Goal: Information Seeking & Learning: Learn about a topic

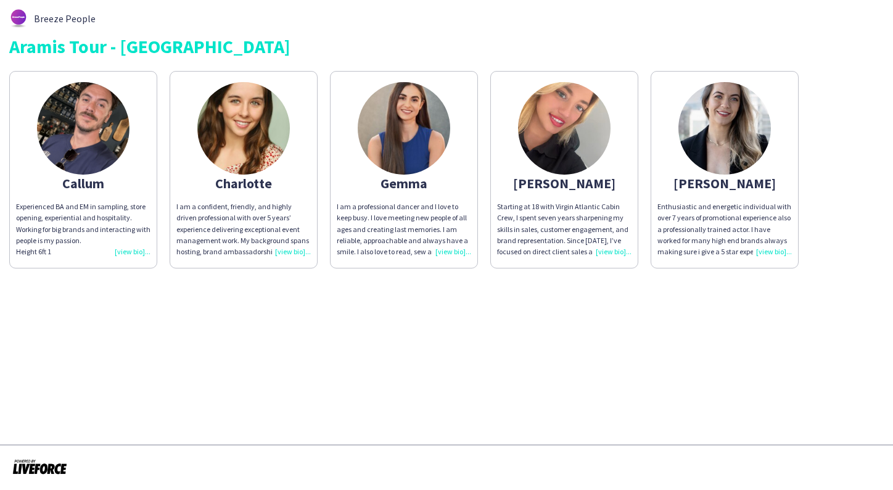
click at [382, 136] on img at bounding box center [404, 128] width 93 height 93
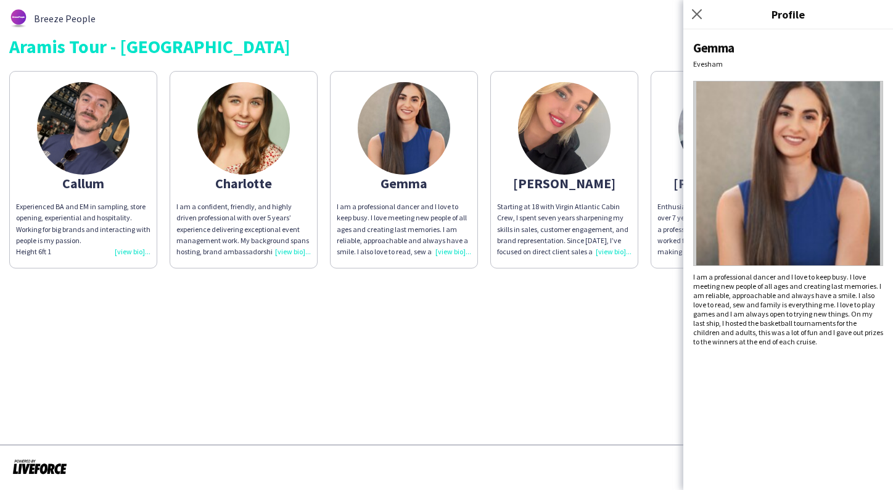
click at [628, 339] on app-share-pages "Breeze People Aramis Tour - CARDIFF Callum Experienced BA and EM in sampling, s…" at bounding box center [446, 245] width 893 height 490
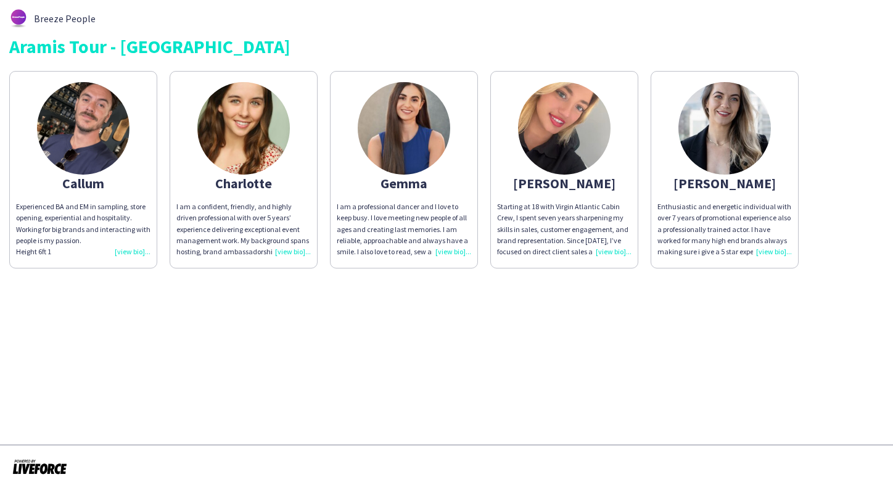
click at [745, 117] on img at bounding box center [725, 128] width 93 height 93
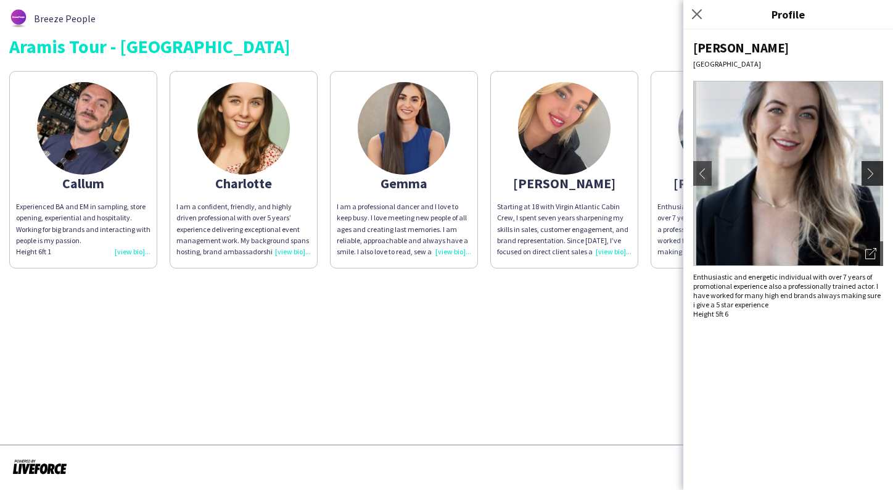
click at [870, 174] on app-icon "chevron-right" at bounding box center [873, 173] width 17 height 11
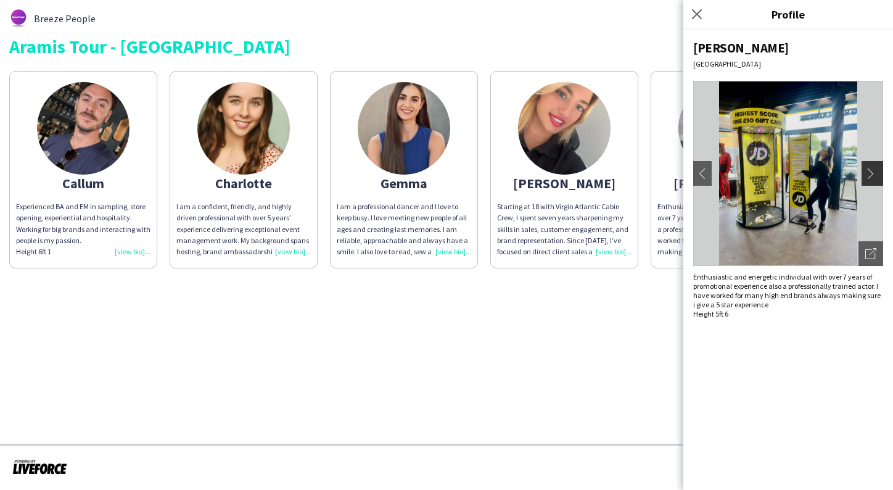
click at [870, 174] on app-icon "chevron-right" at bounding box center [873, 173] width 17 height 11
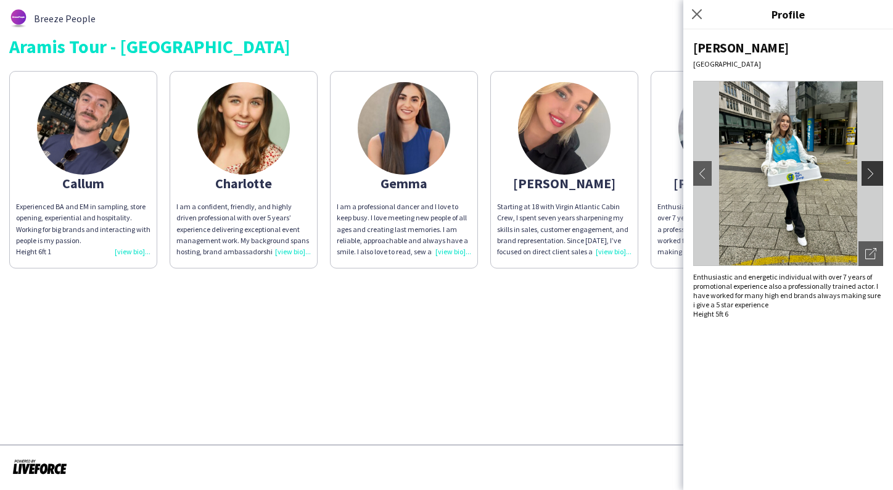
click at [870, 174] on app-icon "chevron-right" at bounding box center [873, 173] width 17 height 11
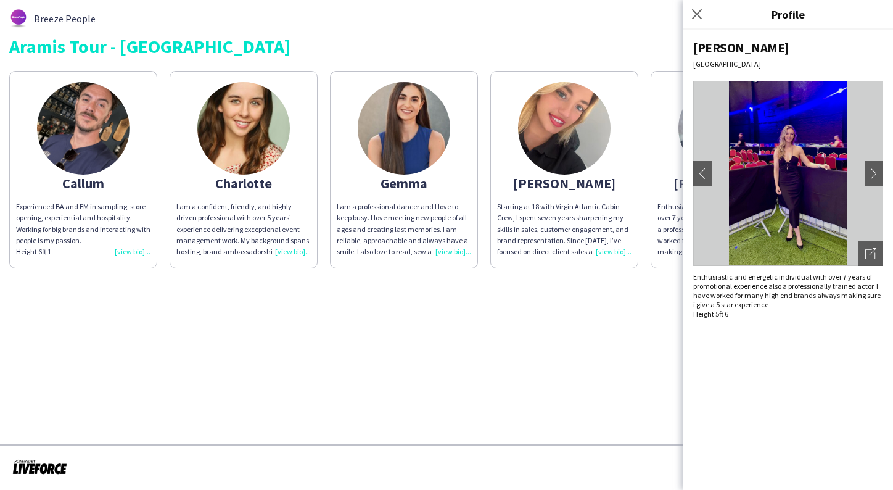
drag, startPoint x: 870, startPoint y: 174, endPoint x: 804, endPoint y: 213, distance: 76.9
click at [804, 217] on app-photos-slider "chevron-left chevron-right Open photos pop-in" at bounding box center [788, 173] width 190 height 185
click at [700, 23] on div "Close pop-in" at bounding box center [699, 14] width 31 height 28
click at [699, 18] on icon "Close pop-in" at bounding box center [697, 14] width 12 height 12
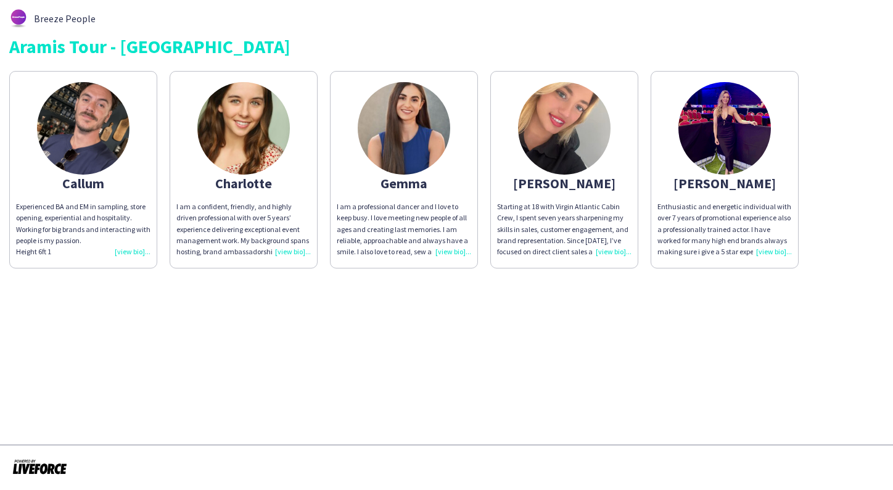
click at [759, 110] on img at bounding box center [725, 128] width 93 height 93
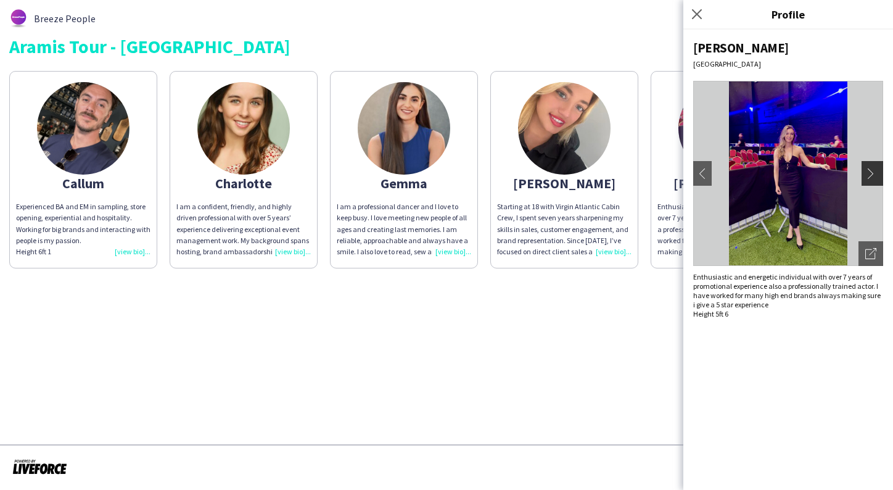
click at [872, 173] on app-icon "chevron-right" at bounding box center [873, 173] width 17 height 11
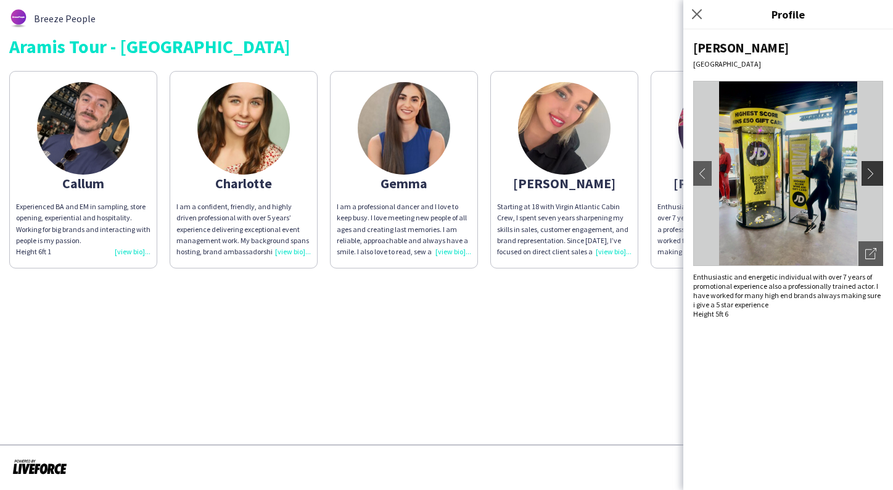
click at [872, 173] on app-icon "chevron-right" at bounding box center [873, 173] width 17 height 11
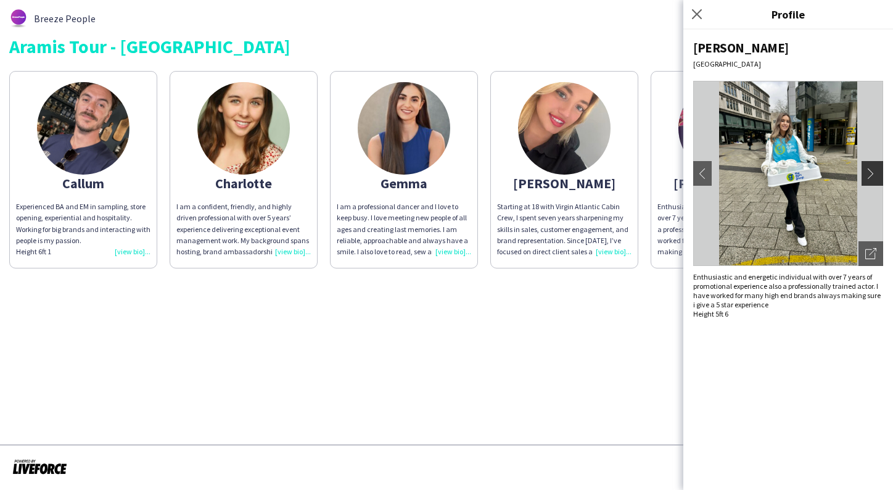
click at [872, 173] on app-icon "chevron-right" at bounding box center [873, 173] width 17 height 11
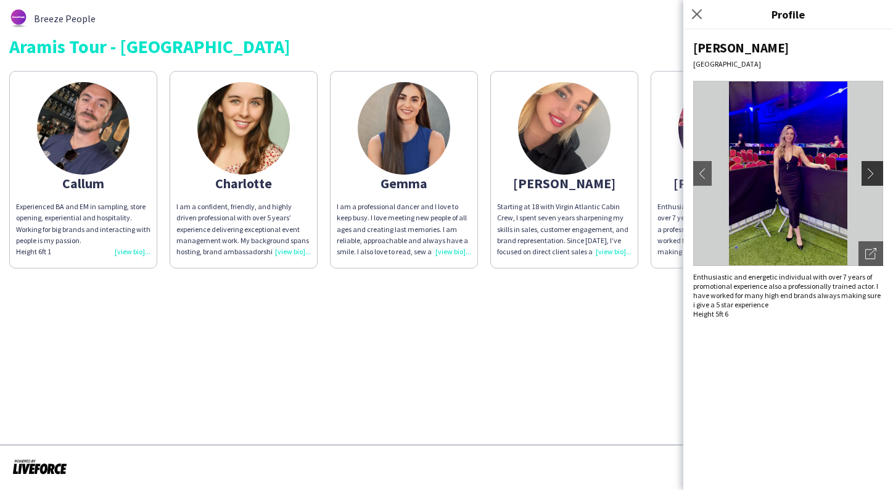
click at [873, 173] on app-icon "chevron-right" at bounding box center [873, 173] width 17 height 11
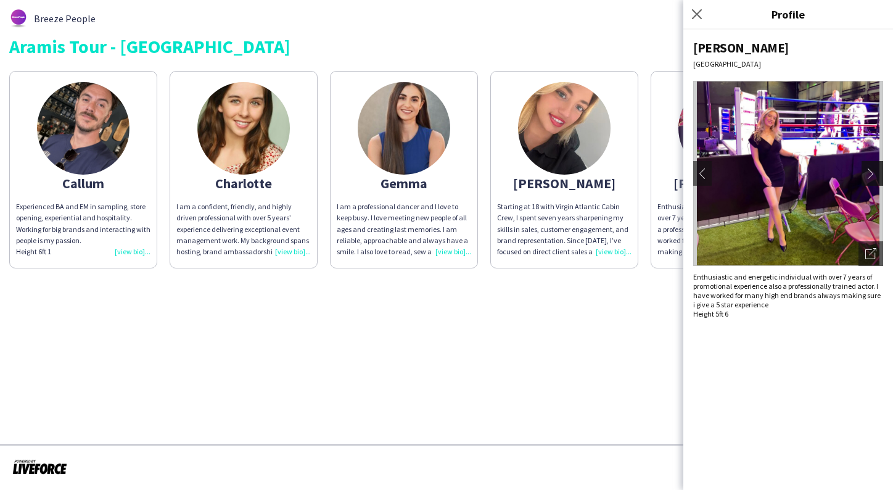
click at [873, 173] on app-icon "chevron-right" at bounding box center [873, 173] width 17 height 11
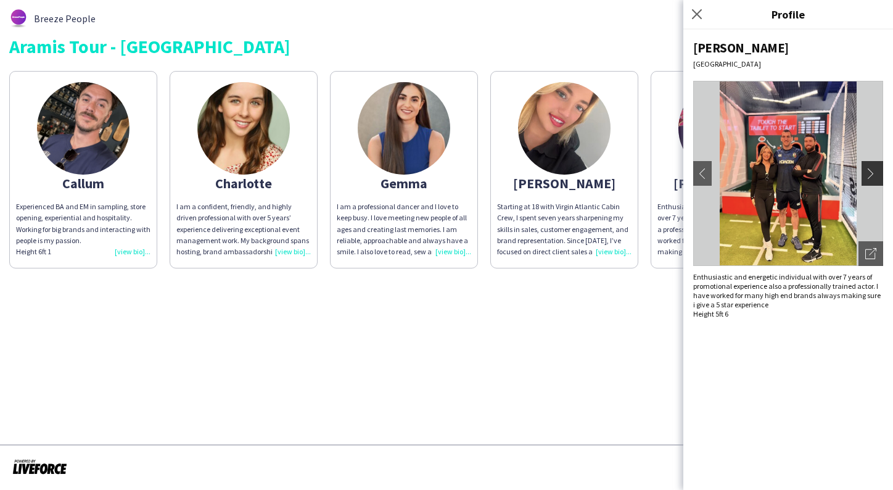
click at [873, 173] on app-icon "chevron-right" at bounding box center [873, 173] width 17 height 11
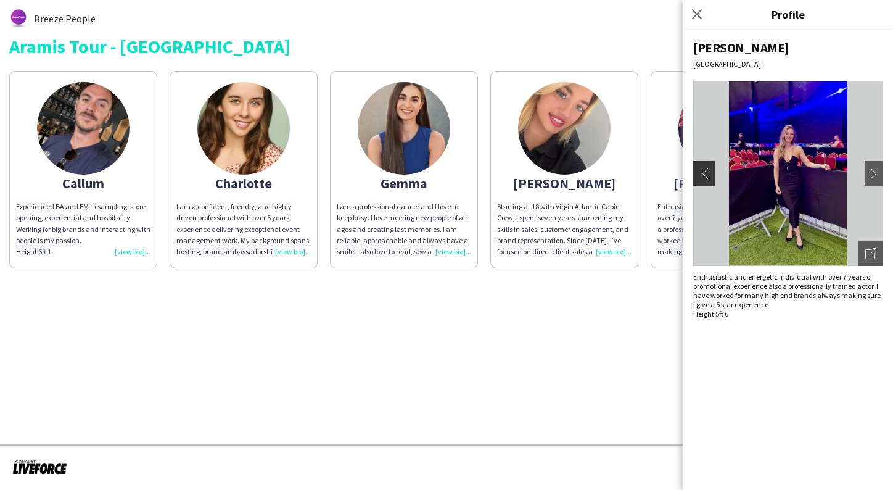
click at [701, 171] on app-icon "chevron-left" at bounding box center [702, 173] width 17 height 11
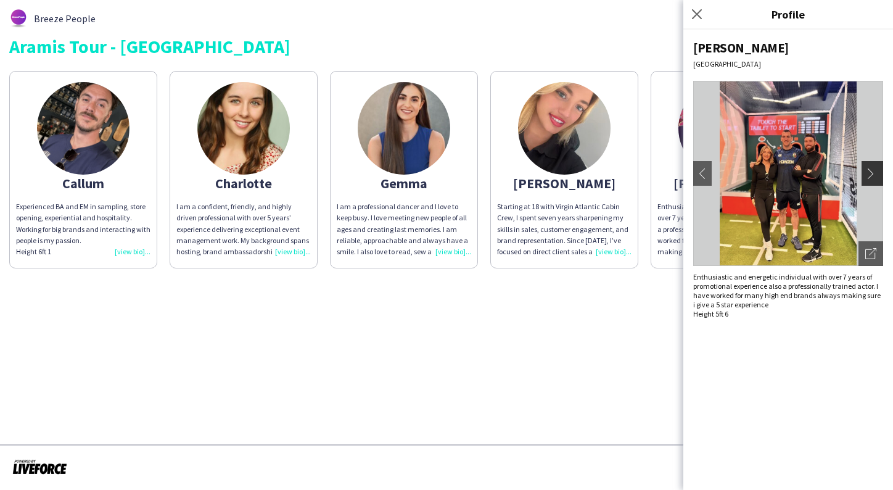
click at [873, 173] on app-icon "chevron-right" at bounding box center [873, 173] width 17 height 11
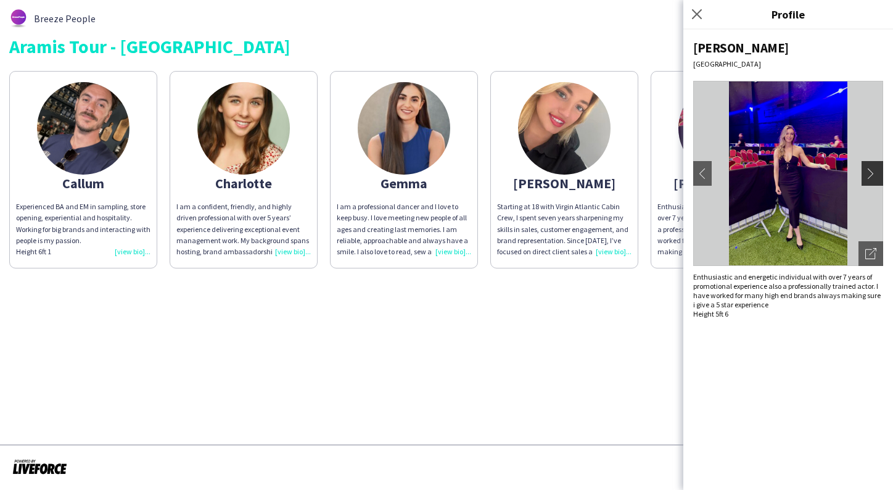
click at [873, 173] on app-icon "chevron-right" at bounding box center [873, 173] width 17 height 11
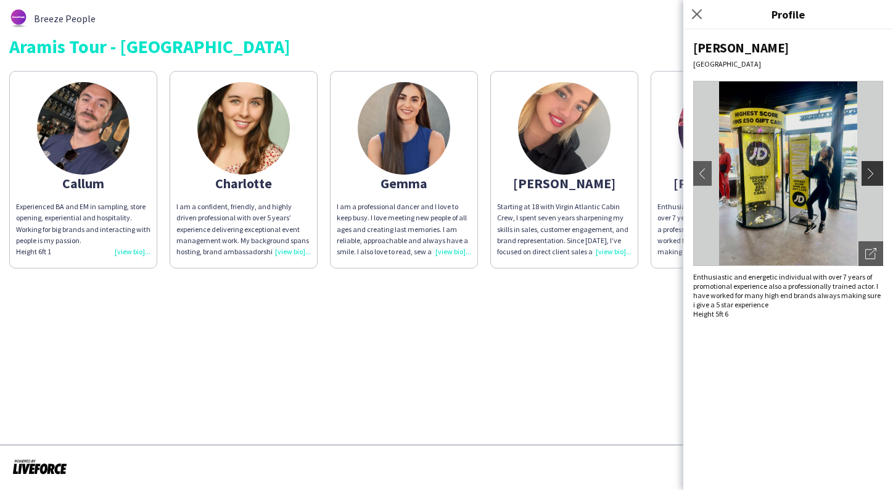
click at [873, 173] on app-icon "chevron-right" at bounding box center [873, 173] width 17 height 11
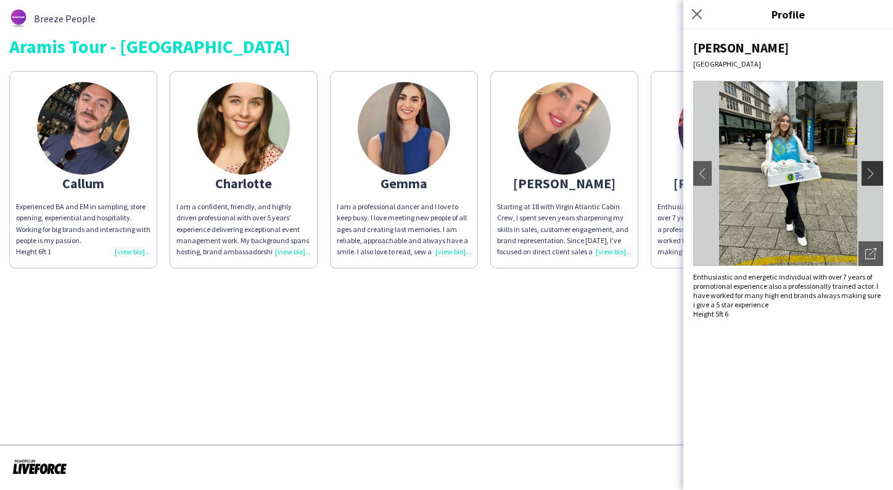
click at [873, 173] on app-icon "chevron-right" at bounding box center [873, 173] width 17 height 11
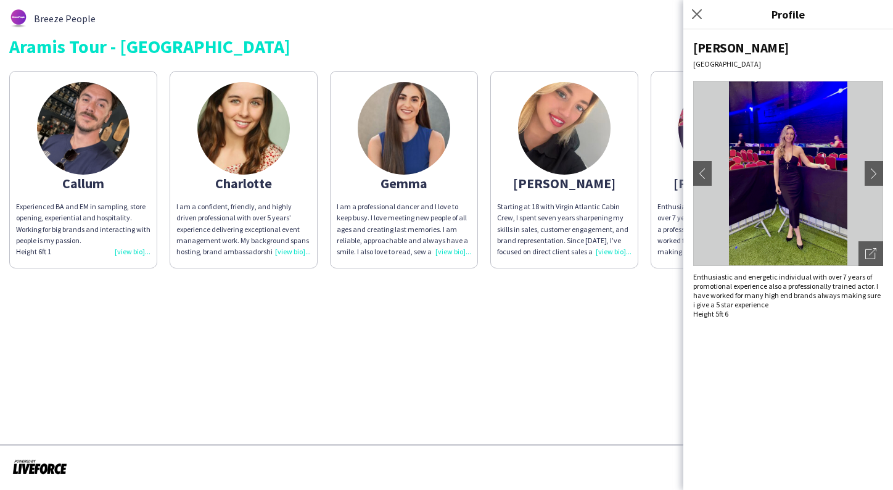
click at [504, 356] on app-share-pages "Breeze People Aramis Tour - CARDIFF Callum Experienced BA and EM in sampling, s…" at bounding box center [446, 245] width 893 height 490
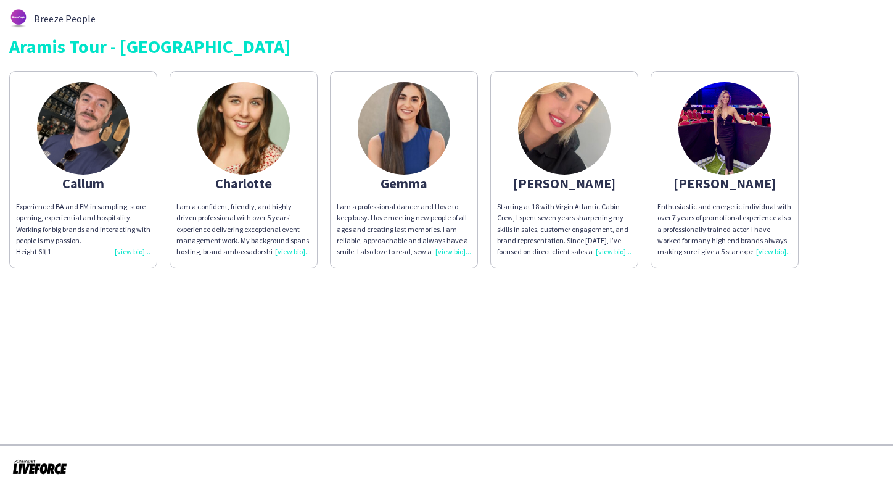
click at [412, 114] on img at bounding box center [404, 128] width 93 height 93
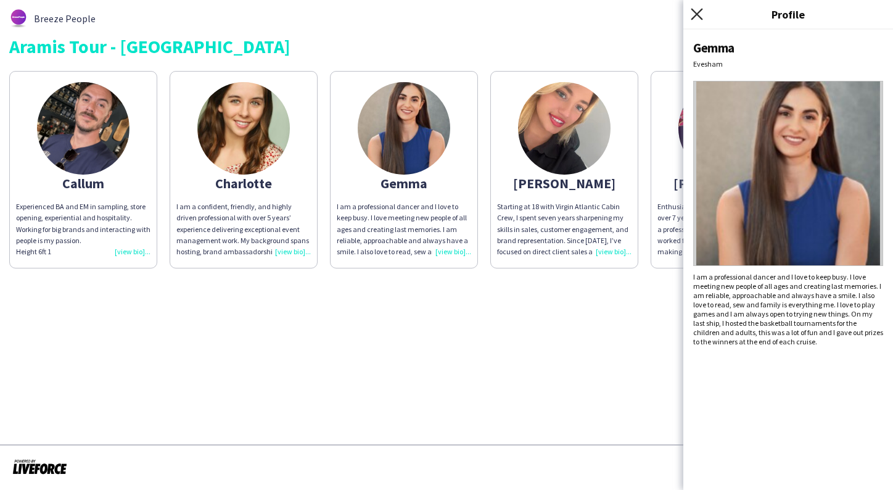
click at [697, 12] on icon "Close pop-in" at bounding box center [697, 14] width 12 height 12
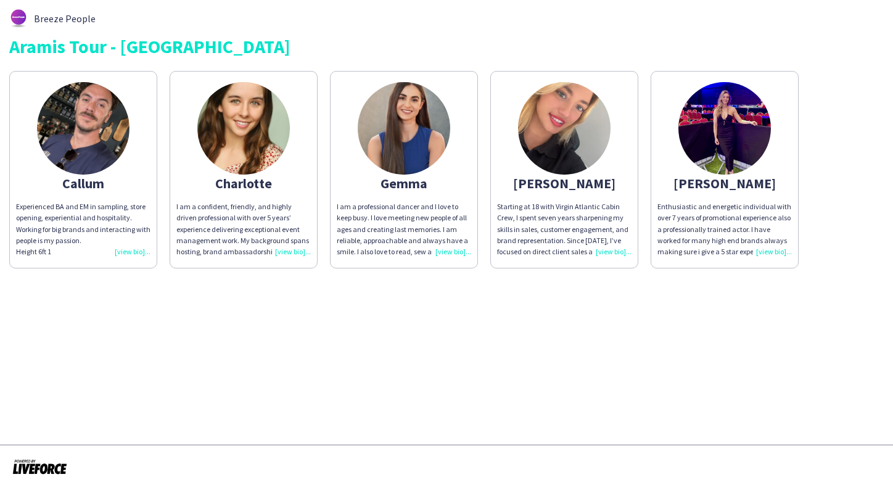
click at [564, 137] on img at bounding box center [564, 128] width 93 height 93
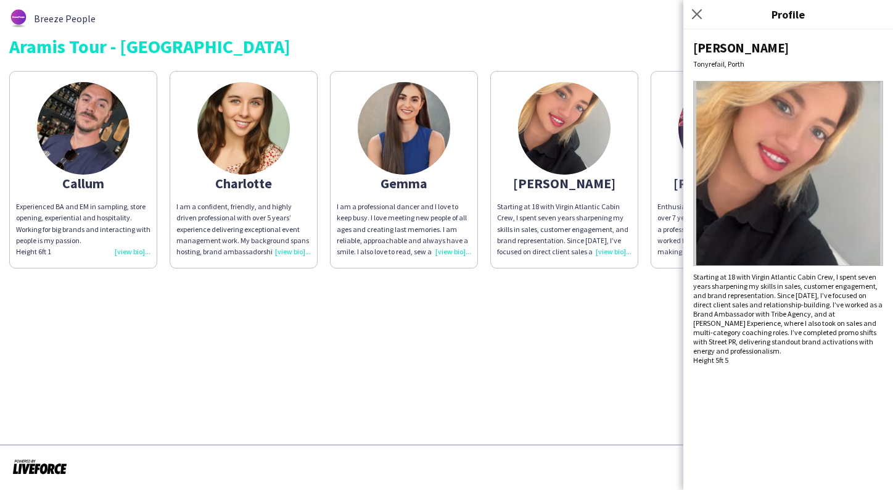
click at [425, 102] on img at bounding box center [404, 128] width 93 height 93
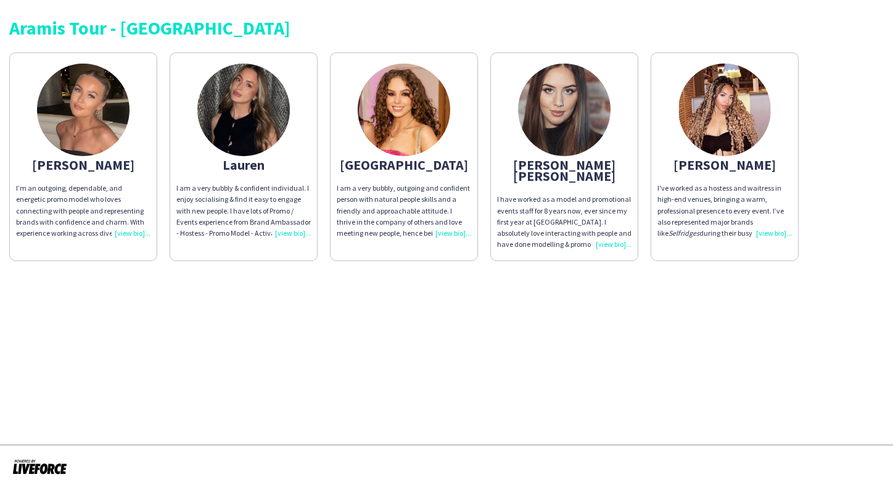
click at [268, 99] on img at bounding box center [243, 110] width 93 height 93
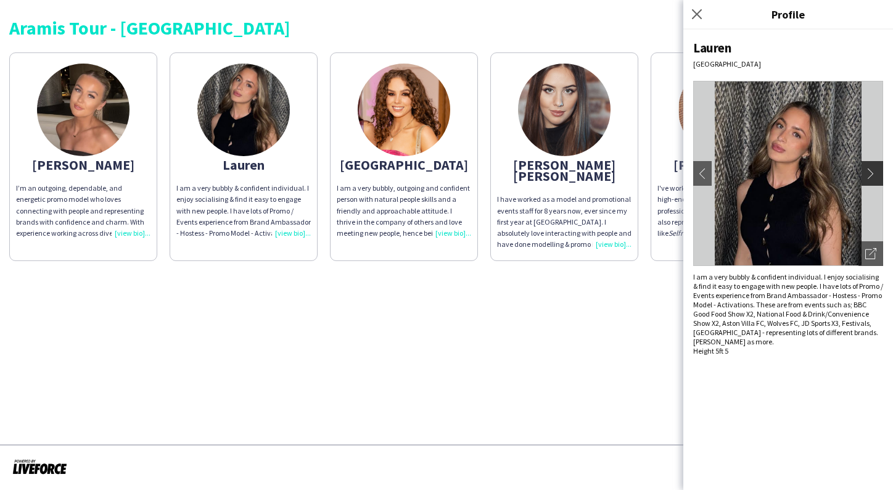
click at [872, 177] on app-icon "chevron-right" at bounding box center [873, 173] width 17 height 11
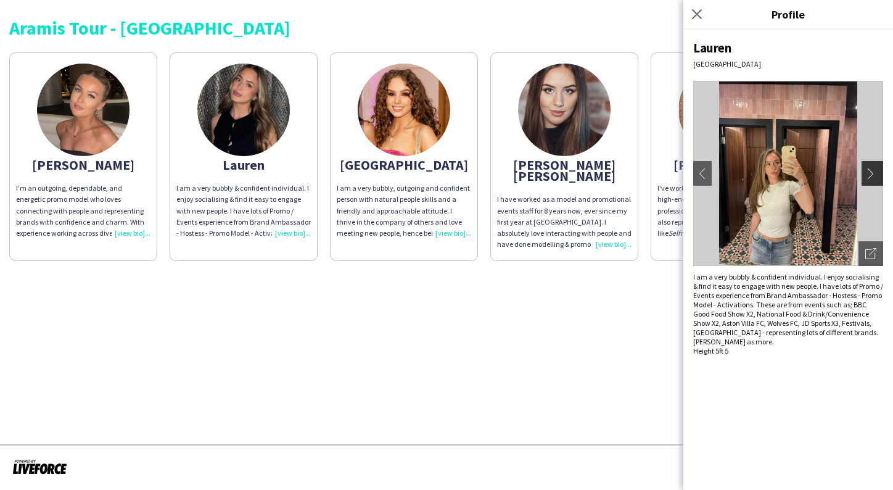
click at [871, 170] on app-icon "chevron-right" at bounding box center [873, 173] width 17 height 11
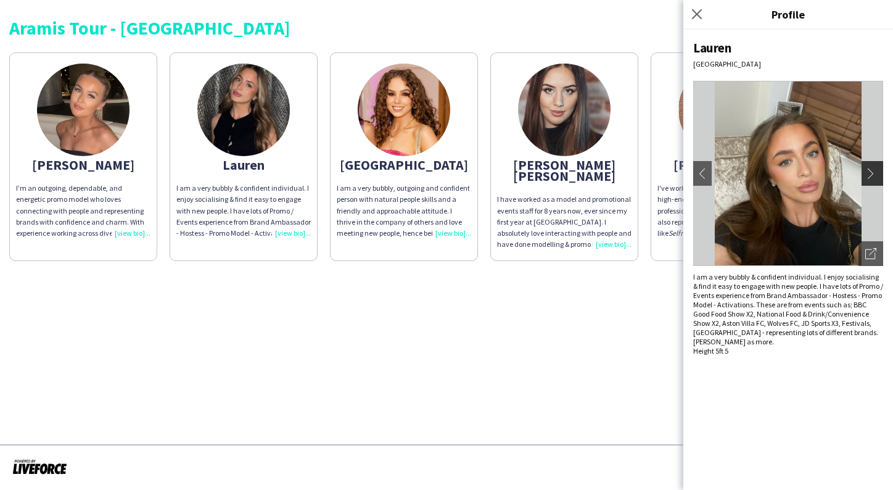
click at [872, 174] on app-icon "chevron-right" at bounding box center [873, 173] width 17 height 11
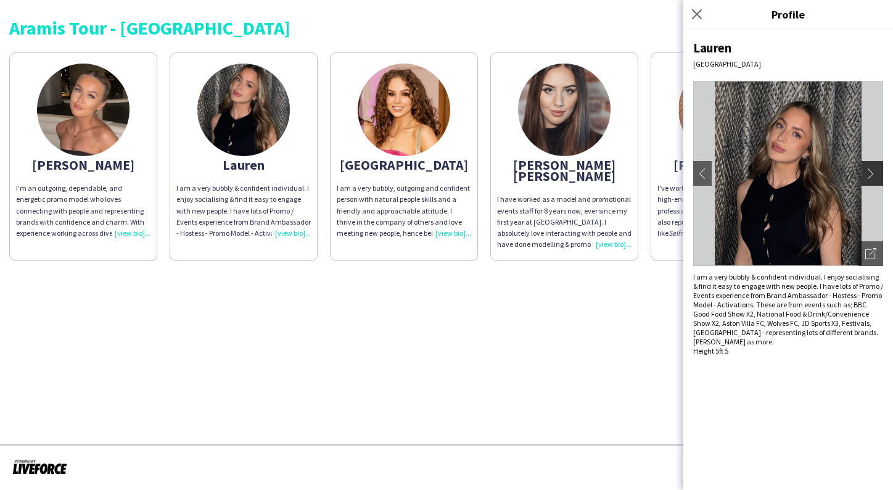
click at [871, 173] on app-icon "chevron-right" at bounding box center [873, 173] width 17 height 11
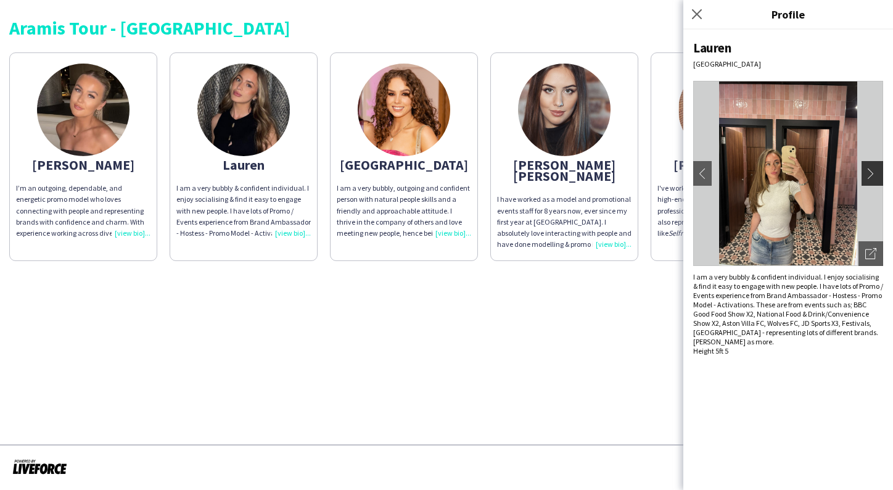
click at [871, 173] on app-icon "chevron-right" at bounding box center [873, 173] width 17 height 11
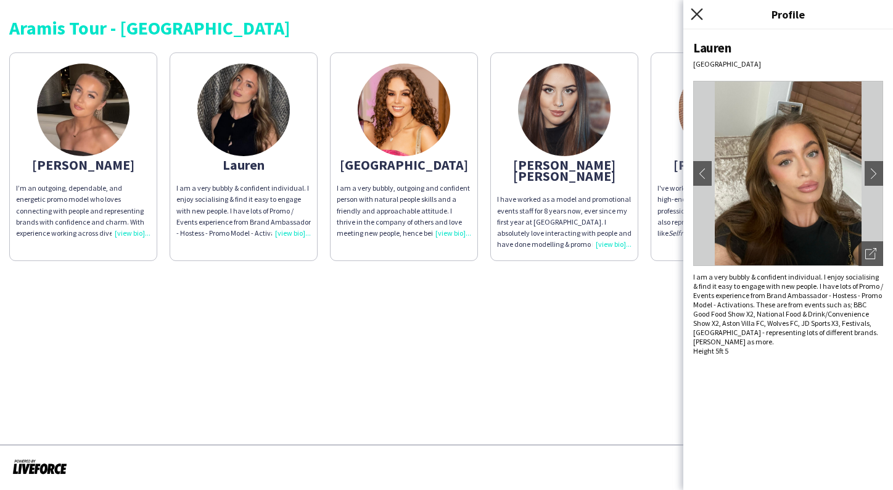
click at [692, 15] on icon "Close pop-in" at bounding box center [697, 14] width 12 height 12
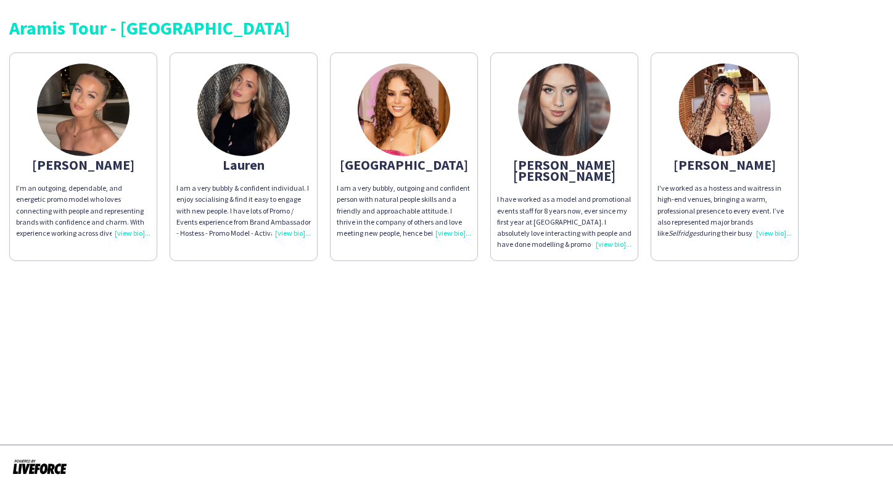
click at [392, 112] on img at bounding box center [404, 110] width 93 height 93
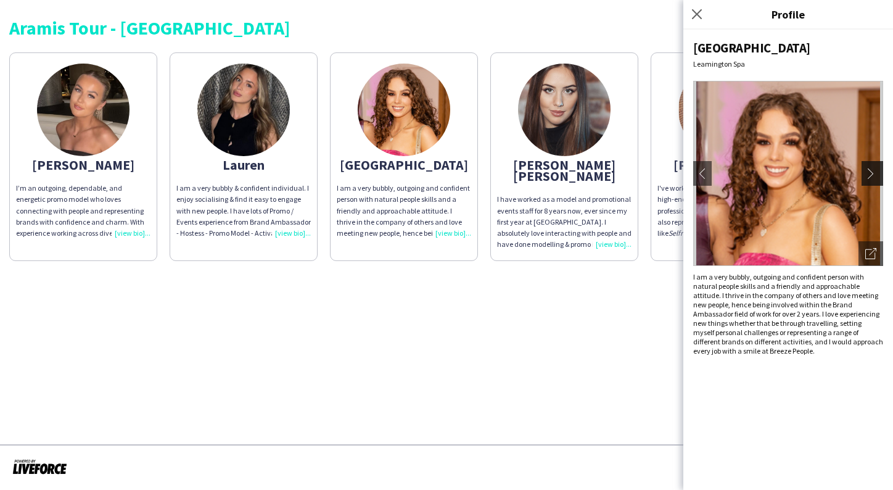
click at [877, 178] on app-icon "chevron-right" at bounding box center [873, 173] width 17 height 11
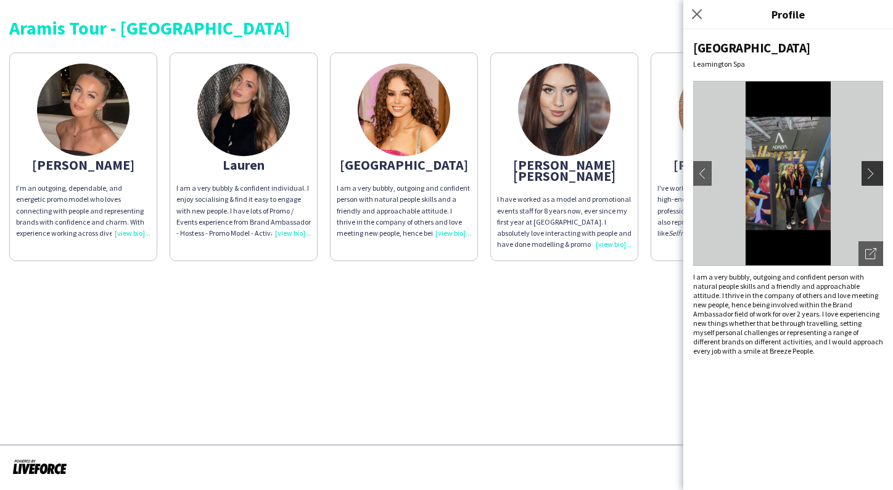
click at [875, 178] on app-icon "chevron-right" at bounding box center [873, 173] width 17 height 11
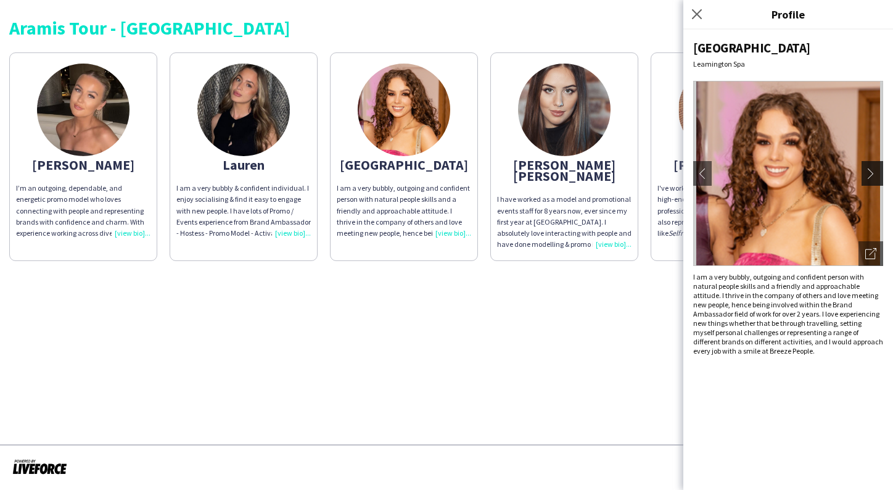
click at [874, 164] on button "chevron-right" at bounding box center [874, 173] width 25 height 25
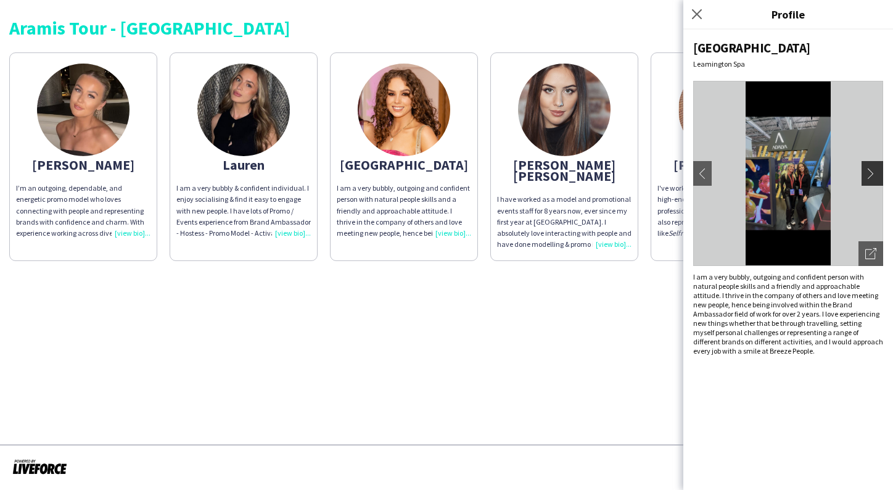
click at [874, 173] on app-icon "chevron-right" at bounding box center [873, 173] width 17 height 11
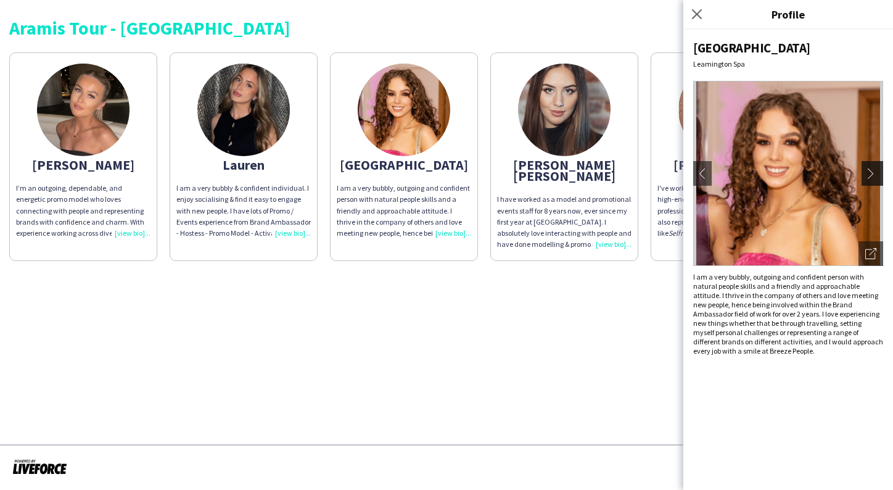
click at [872, 168] on app-icon "chevron-right" at bounding box center [873, 173] width 17 height 11
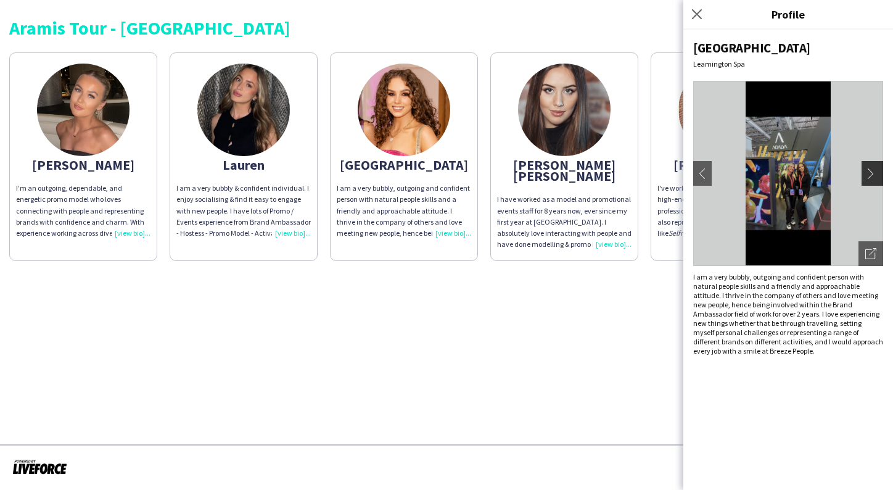
click at [870, 175] on app-icon "chevron-right" at bounding box center [873, 173] width 17 height 11
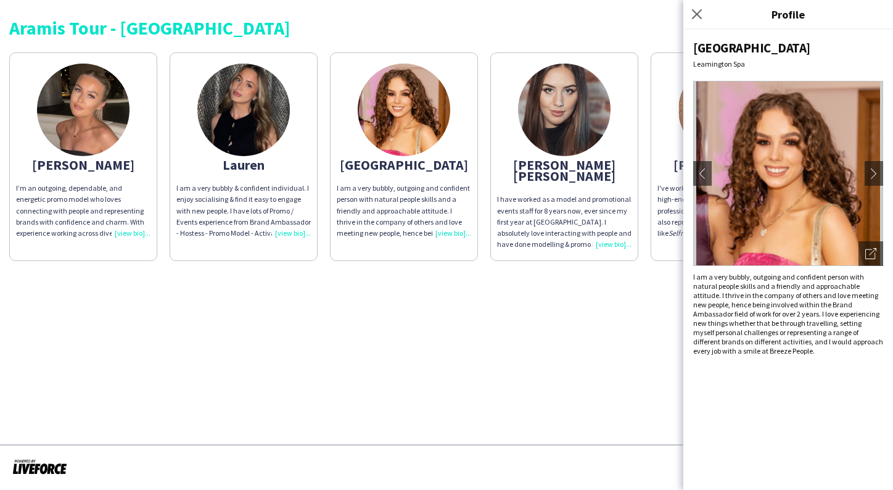
click at [421, 346] on app-share-pages "Aramis Tour - BIRMINGHAM Joanne I’m an outgoing, dependable, and energetic prom…" at bounding box center [446, 245] width 893 height 490
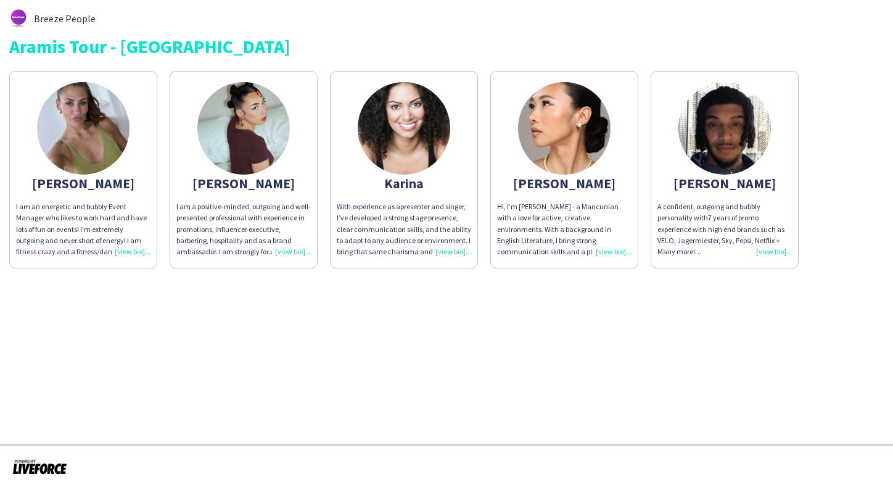
click at [703, 138] on img at bounding box center [725, 128] width 93 height 93
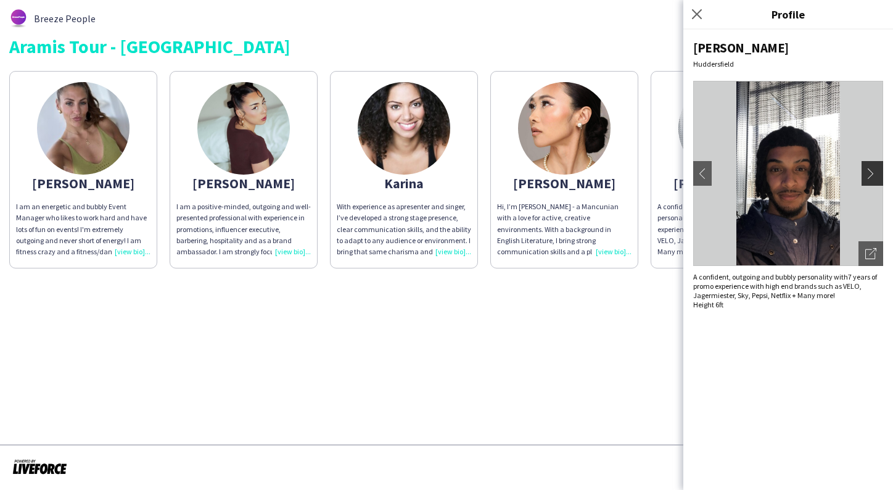
click at [873, 178] on app-icon "chevron-right" at bounding box center [873, 173] width 17 height 11
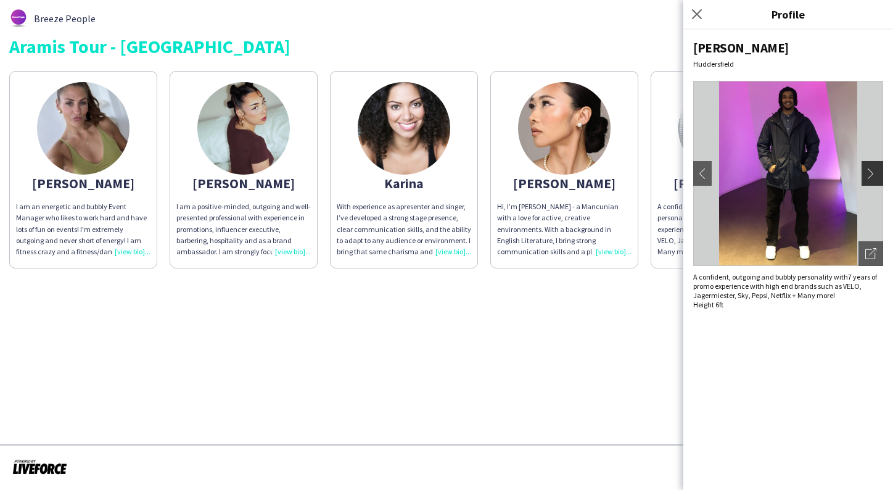
click at [873, 180] on button "chevron-right" at bounding box center [874, 173] width 25 height 25
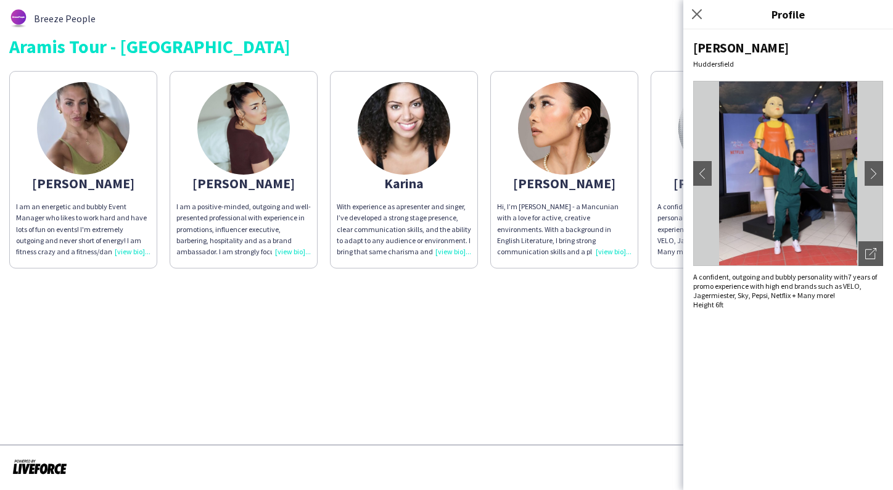
click at [62, 135] on img at bounding box center [83, 128] width 93 height 93
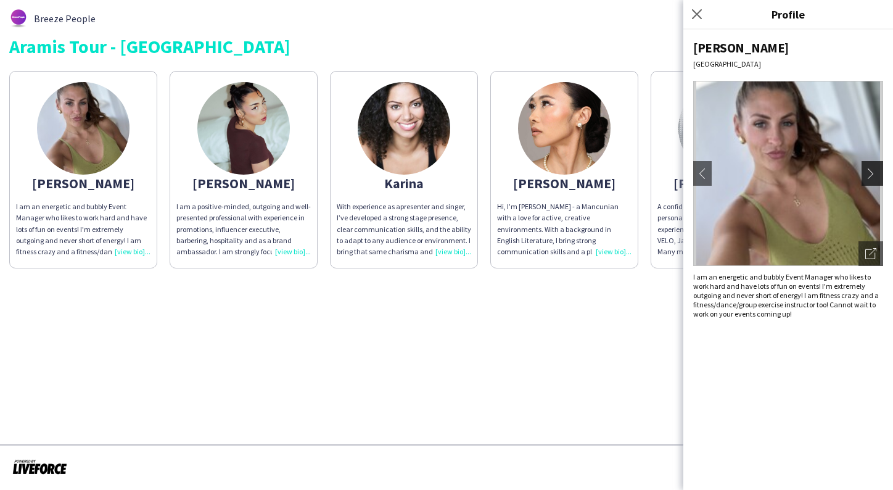
click at [868, 170] on app-icon "chevron-right" at bounding box center [873, 173] width 17 height 11
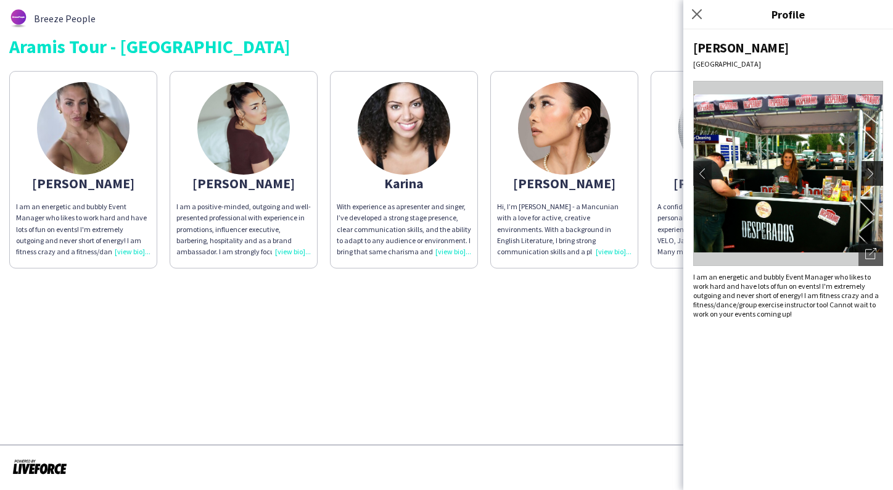
click at [868, 170] on app-icon "chevron-right" at bounding box center [873, 173] width 17 height 11
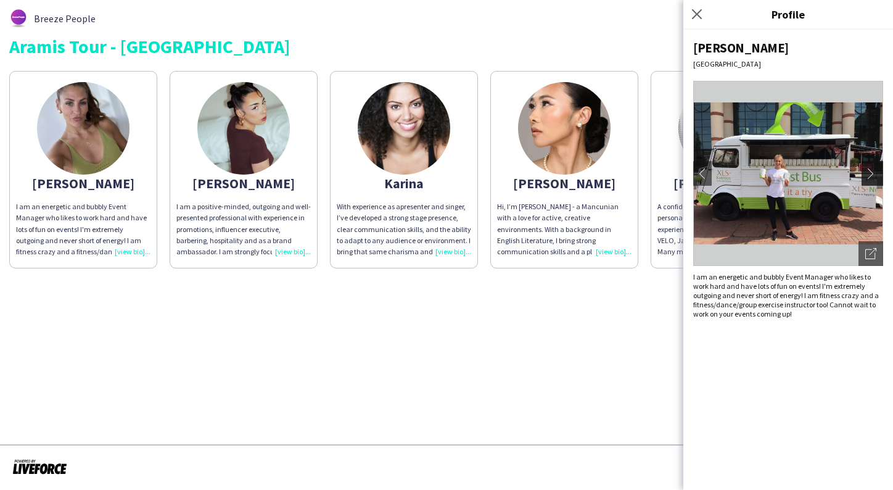
click at [870, 172] on app-icon "chevron-right" at bounding box center [873, 173] width 17 height 11
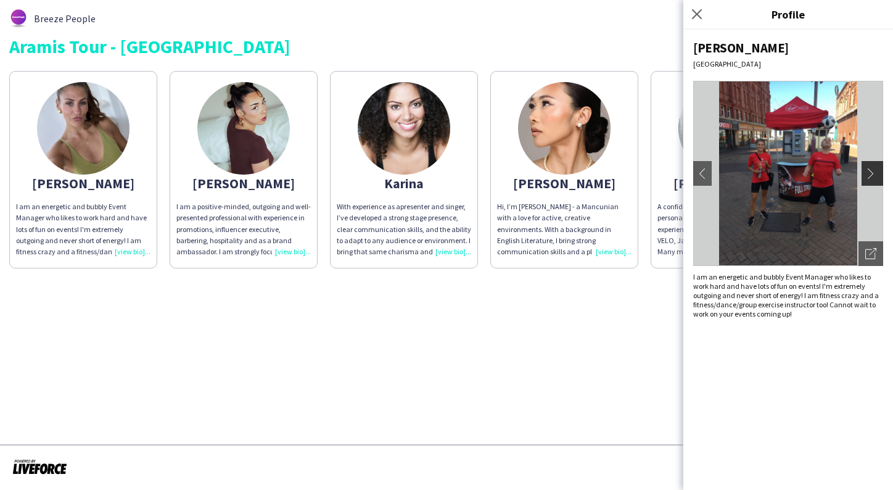
click at [870, 173] on app-icon "chevron-right" at bounding box center [873, 173] width 17 height 11
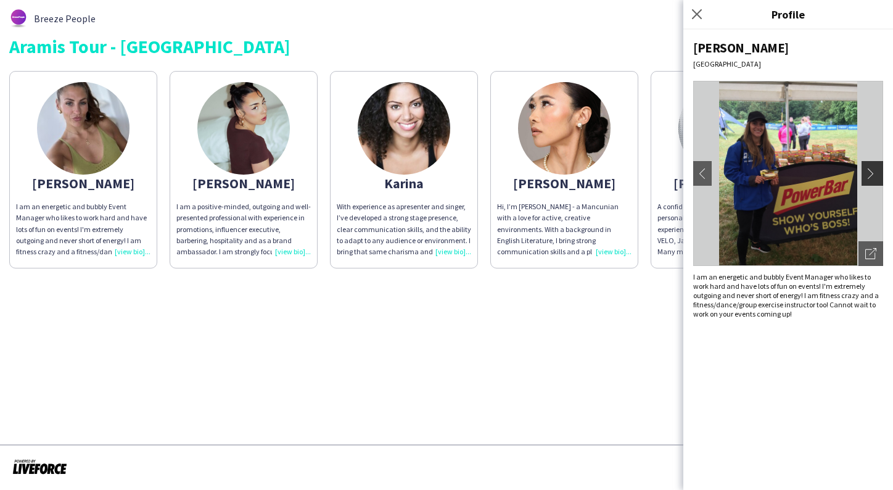
click at [870, 174] on app-icon "chevron-right" at bounding box center [873, 173] width 17 height 11
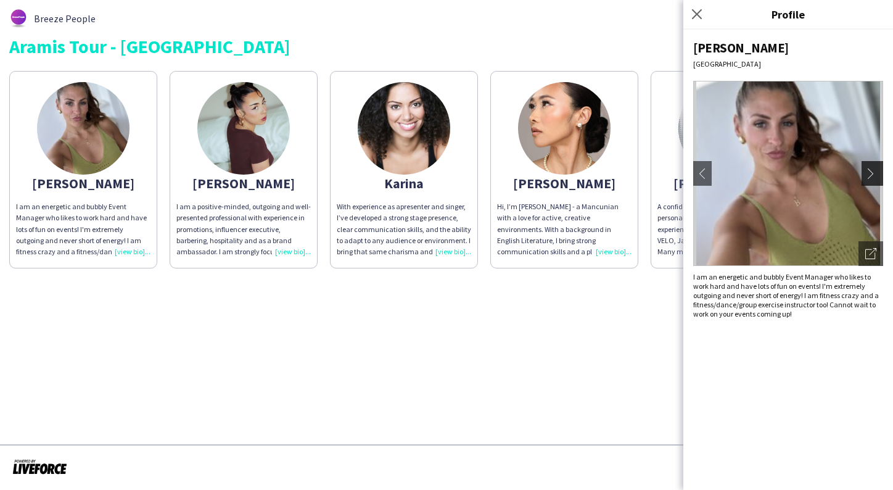
click at [875, 170] on app-icon "chevron-right" at bounding box center [873, 173] width 17 height 11
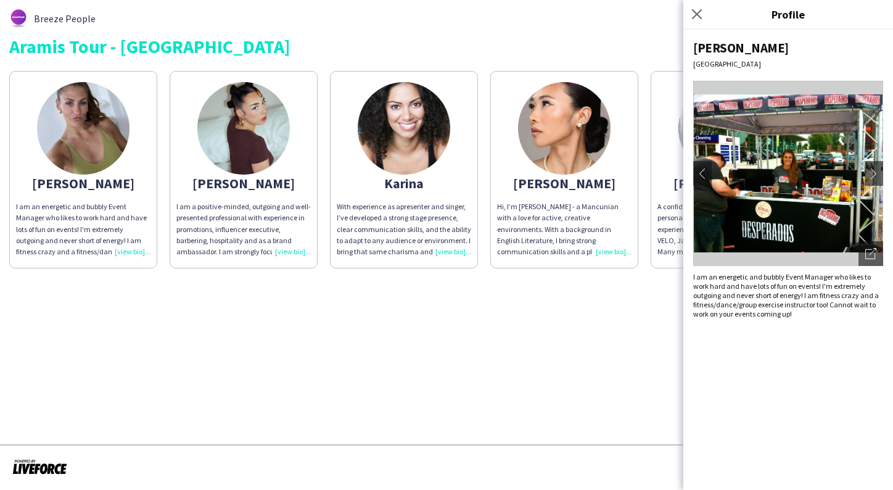
click at [495, 383] on app-share-pages "Breeze People Aramis Tour - LIVERPOOL Bethany I am an energetic and bubbly Even…" at bounding box center [446, 245] width 893 height 490
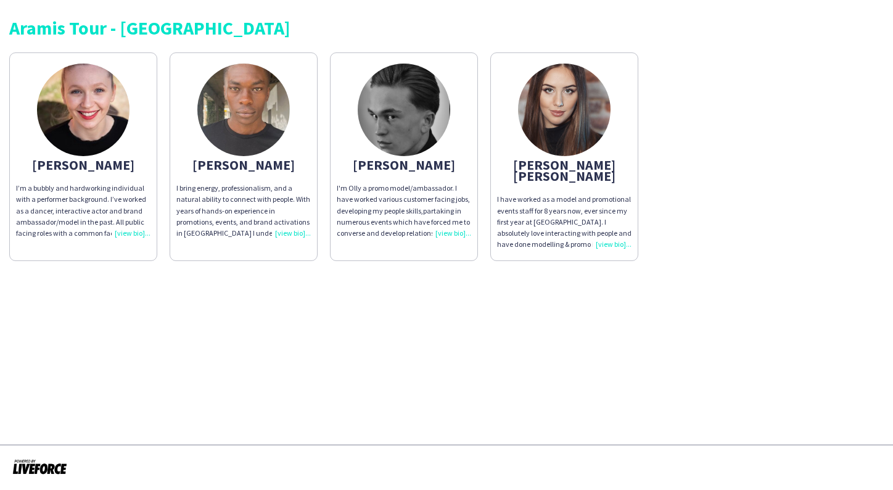
click at [98, 117] on img at bounding box center [83, 110] width 93 height 93
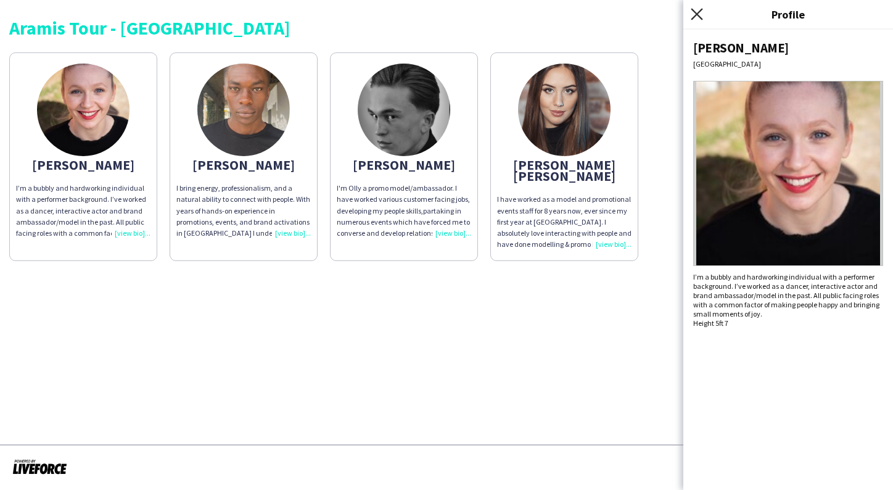
click at [699, 12] on icon at bounding box center [697, 14] width 12 height 12
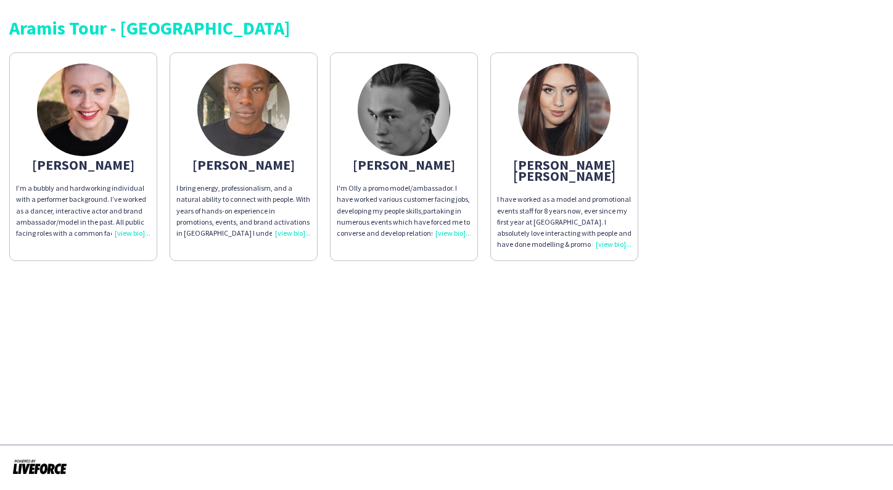
click at [442, 110] on img at bounding box center [404, 110] width 93 height 93
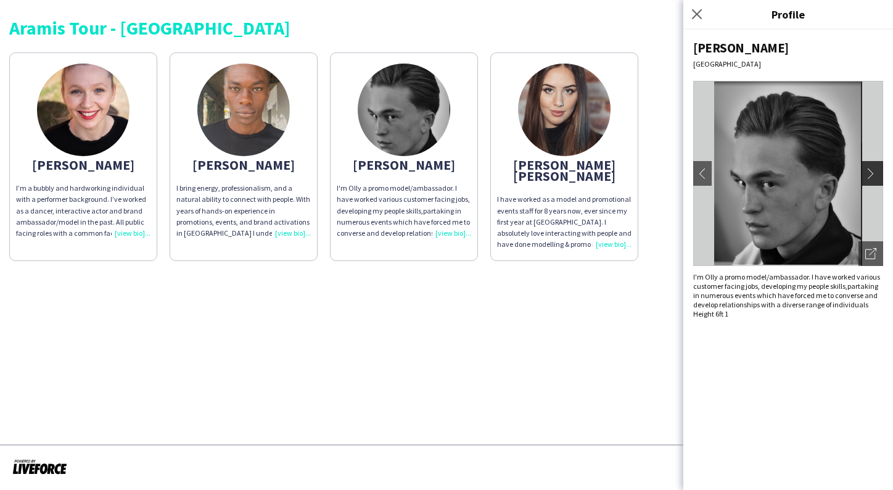
click at [872, 170] on app-icon "chevron-right" at bounding box center [873, 173] width 17 height 11
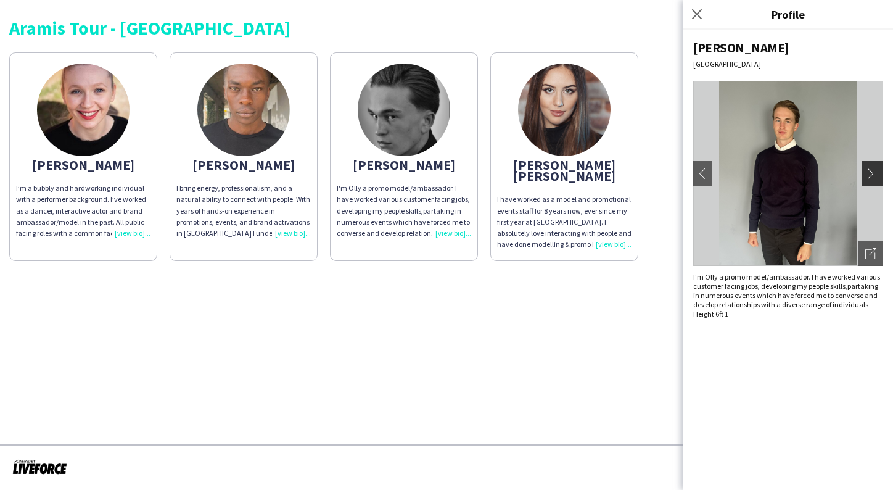
click at [872, 175] on app-icon "chevron-right" at bounding box center [873, 173] width 17 height 11
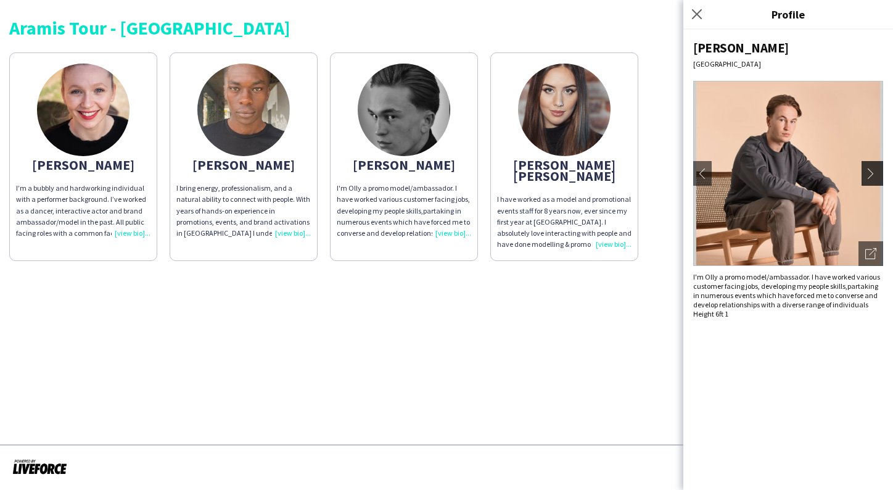
click at [872, 175] on app-icon "chevron-right" at bounding box center [873, 173] width 17 height 11
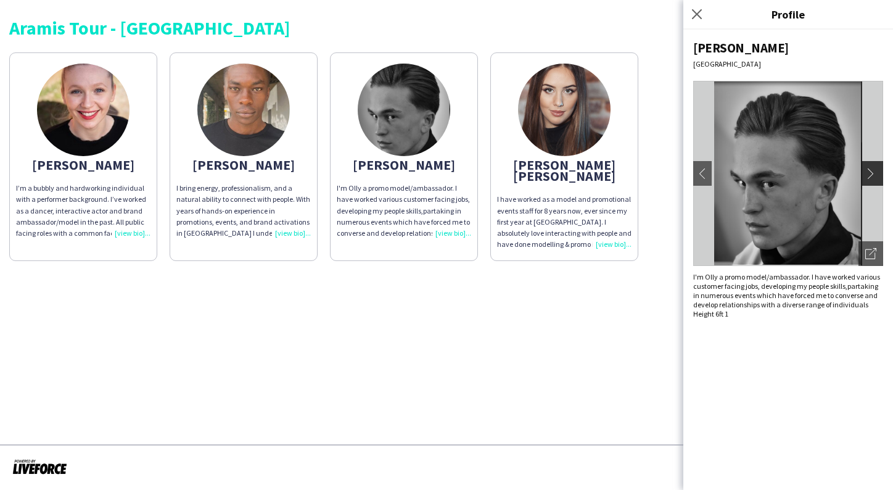
click at [872, 175] on app-icon "chevron-right" at bounding box center [873, 173] width 17 height 11
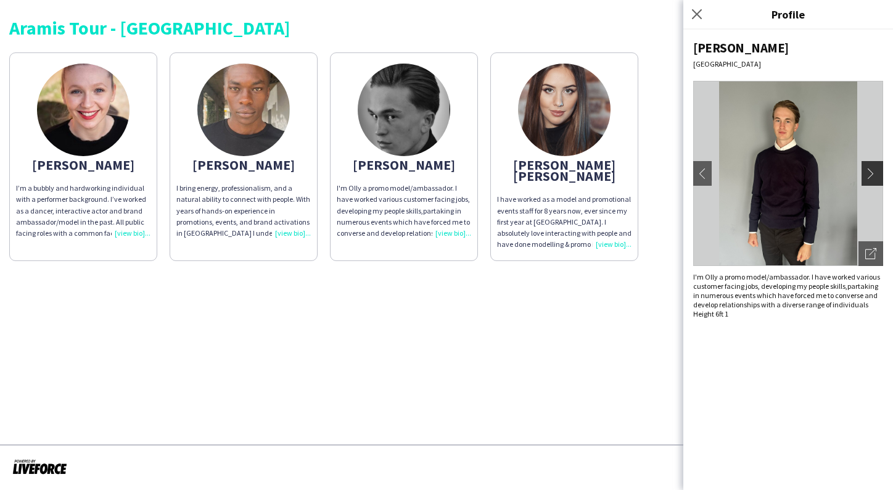
click at [872, 175] on app-icon "chevron-right" at bounding box center [873, 173] width 17 height 11
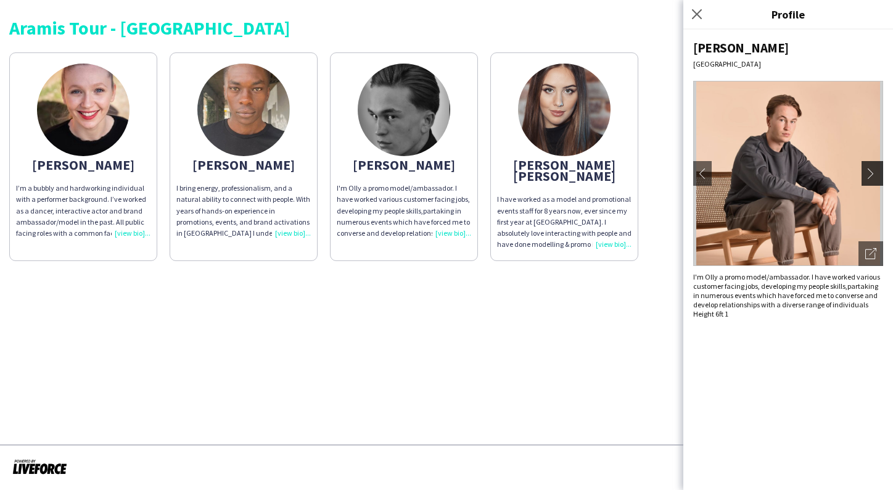
click at [872, 175] on app-icon "chevron-right" at bounding box center [873, 173] width 17 height 11
